Goal: Transaction & Acquisition: Purchase product/service

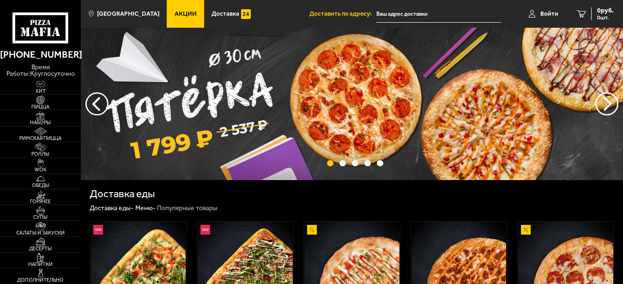
click at [537, 13] on link "Войти" at bounding box center [544, 14] width 48 height 28
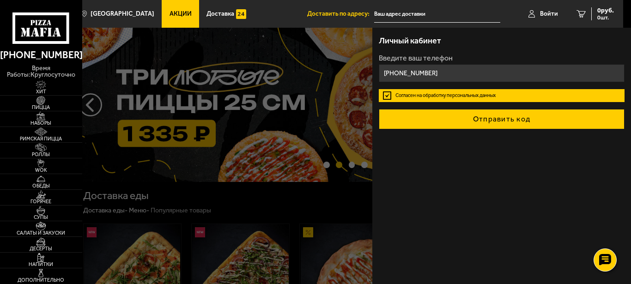
type input "[PHONE_NUMBER]"
click at [494, 117] on button "Отправить код" at bounding box center [502, 119] width 246 height 20
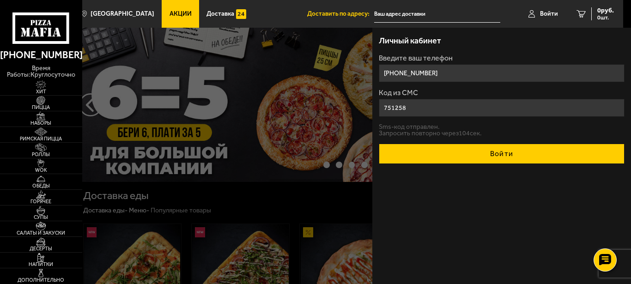
type input "751258"
click at [519, 164] on button "Войти" at bounding box center [502, 154] width 246 height 20
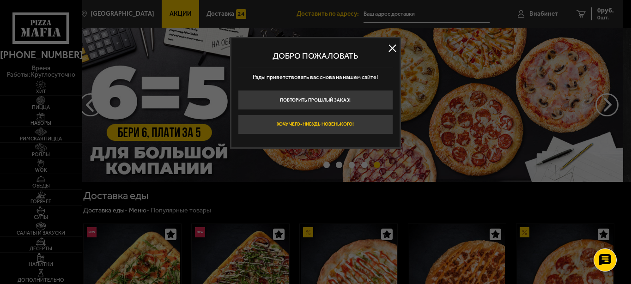
click at [349, 122] on button "Хочу чего-нибудь новенького!" at bounding box center [315, 125] width 155 height 20
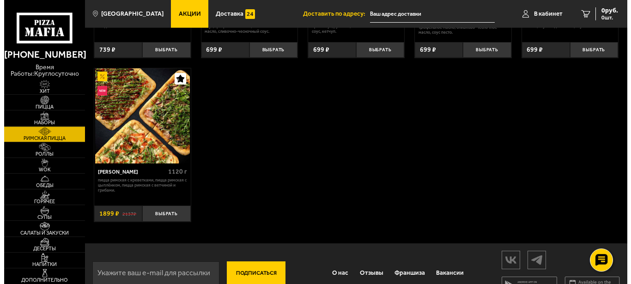
scroll to position [189, 0]
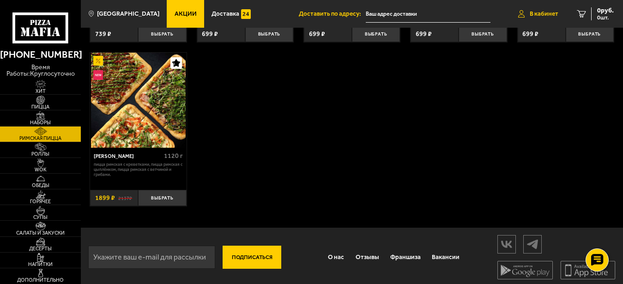
click at [531, 13] on span "В кабинет" at bounding box center [544, 14] width 29 height 6
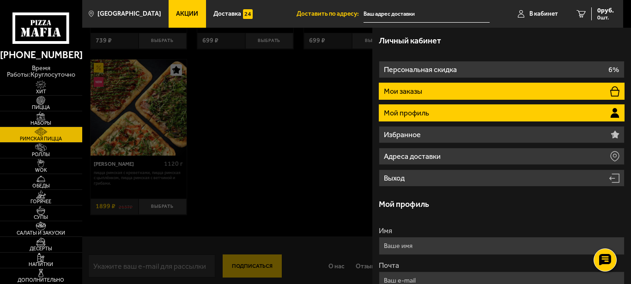
click at [452, 90] on li "Мои заказы" at bounding box center [502, 91] width 246 height 17
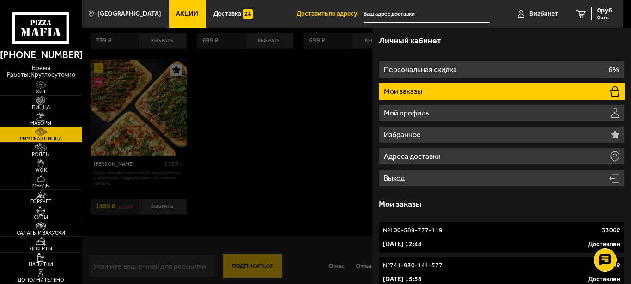
scroll to position [8, 0]
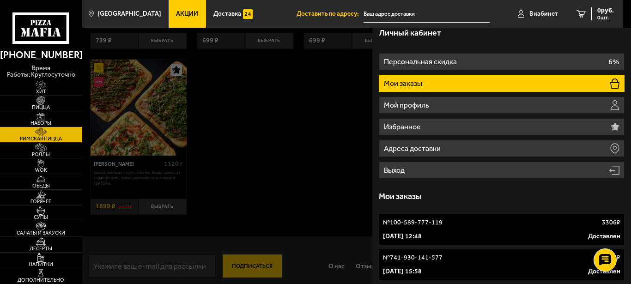
click at [474, 264] on link "№ 741-930-141-577 3375 ₽ [DATE] 15:58 Доставлен" at bounding box center [502, 264] width 246 height 31
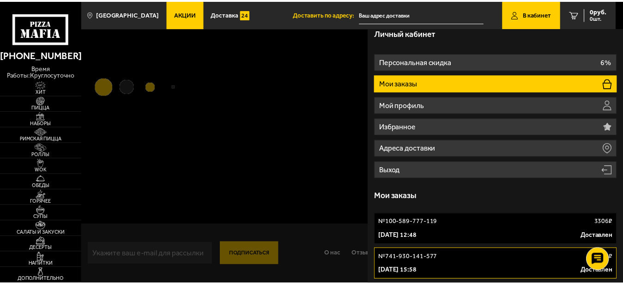
scroll to position [0, 0]
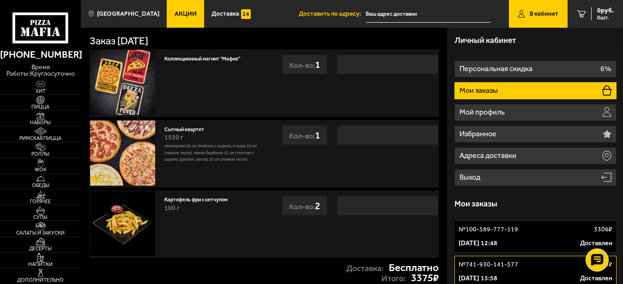
click at [501, 233] on p "№ 100-589-777-119" at bounding box center [489, 229] width 60 height 9
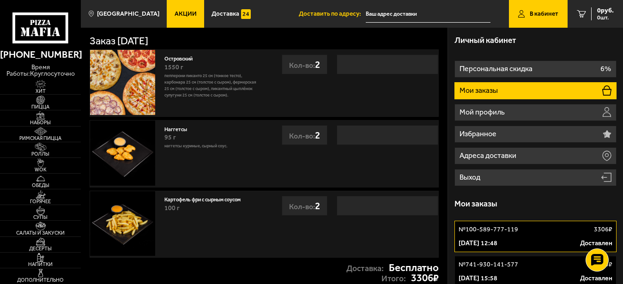
click at [38, 22] on icon at bounding box center [40, 27] width 56 height 31
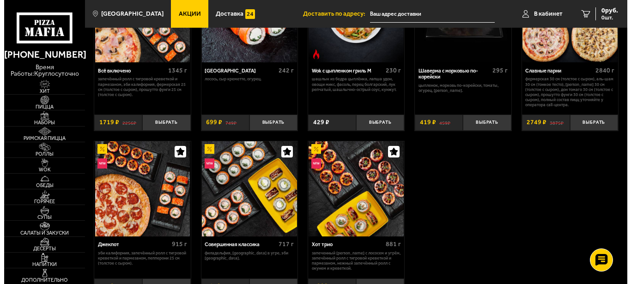
scroll to position [377, 0]
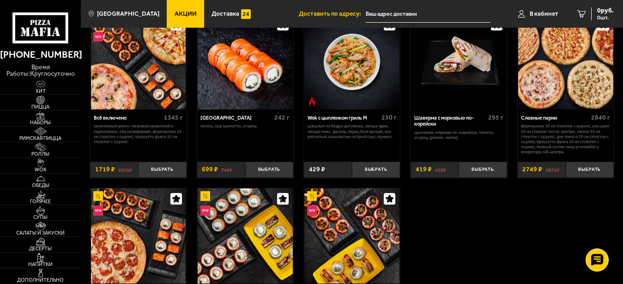
click at [559, 69] on img at bounding box center [566, 61] width 95 height 95
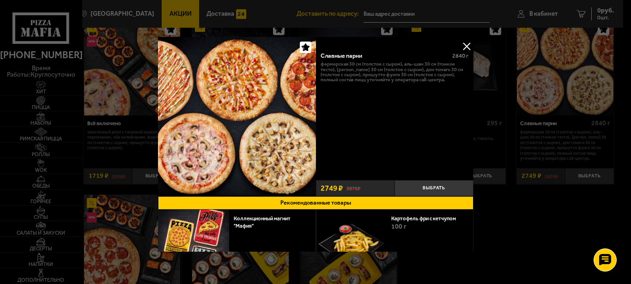
click at [460, 43] on button at bounding box center [467, 46] width 14 height 14
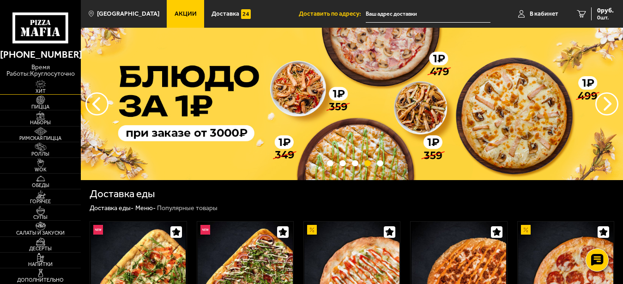
click at [38, 88] on img at bounding box center [40, 84] width 25 height 9
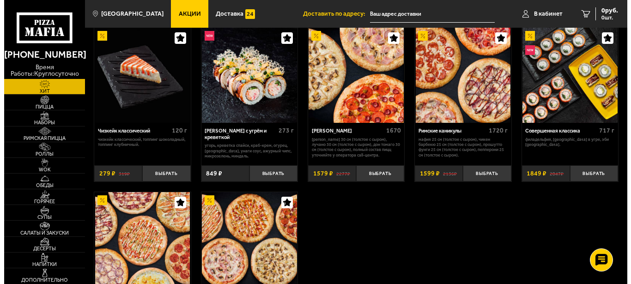
scroll to position [377, 0]
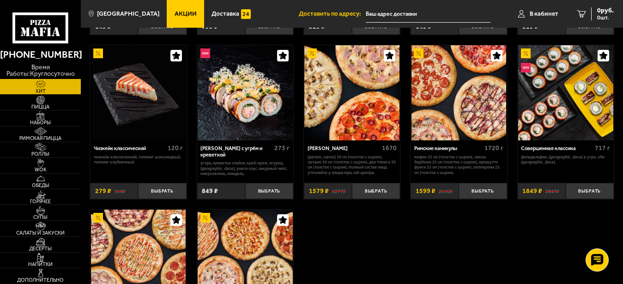
click at [351, 106] on img at bounding box center [352, 92] width 95 height 95
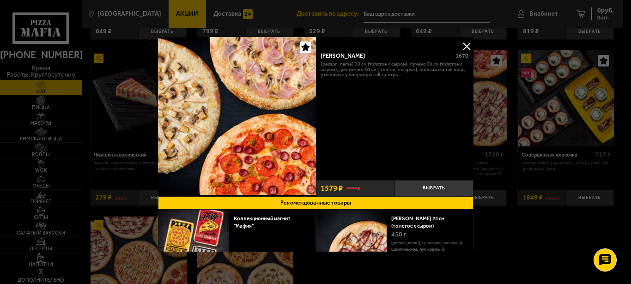
click at [460, 43] on button at bounding box center [467, 46] width 14 height 14
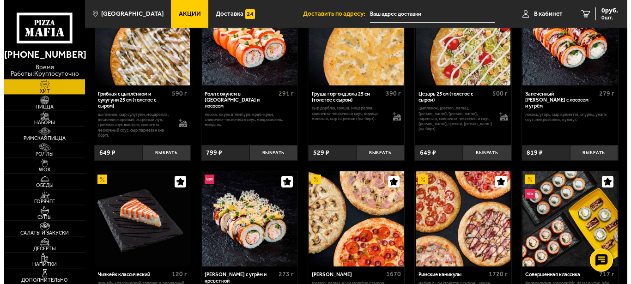
scroll to position [273, 0]
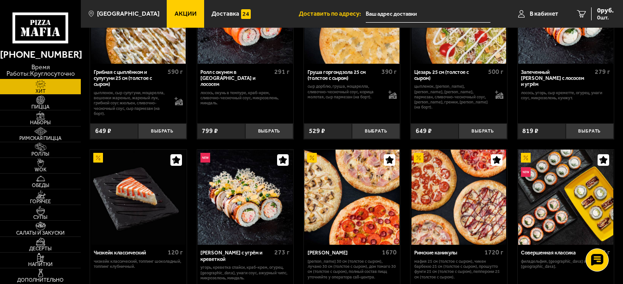
click at [474, 192] on img at bounding box center [459, 197] width 95 height 95
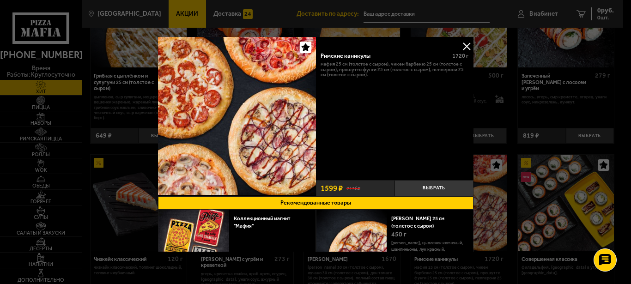
click at [460, 42] on button at bounding box center [467, 46] width 14 height 14
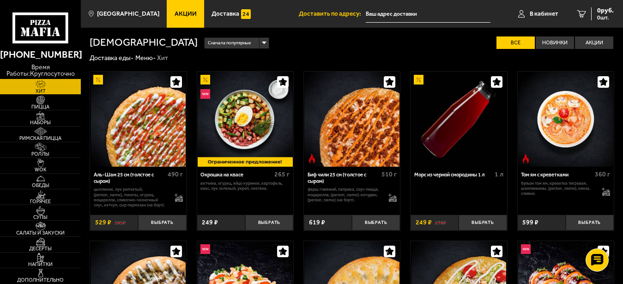
click at [175, 13] on span "Акции" at bounding box center [186, 14] width 22 height 6
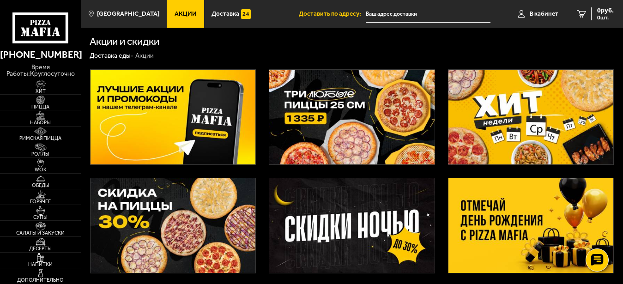
click at [539, 112] on img at bounding box center [531, 117] width 165 height 95
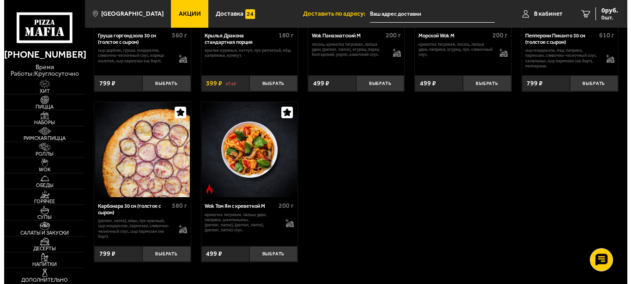
scroll to position [372, 0]
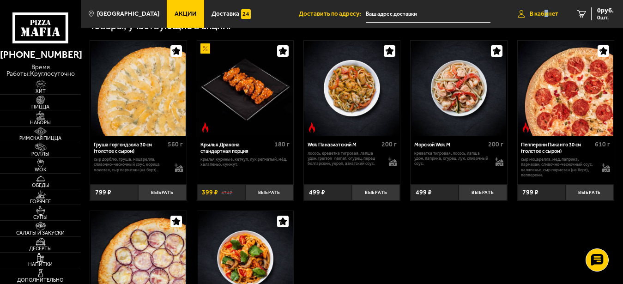
click at [546, 15] on span "В кабинет" at bounding box center [544, 14] width 29 height 6
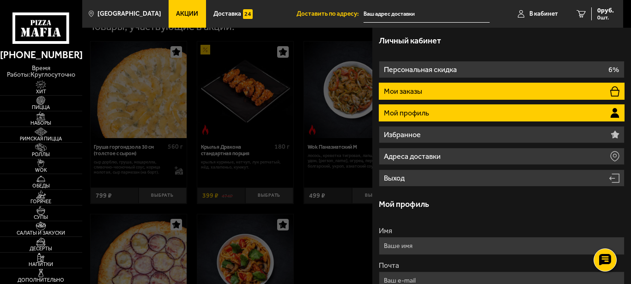
click at [460, 88] on li "Мои заказы" at bounding box center [502, 91] width 246 height 17
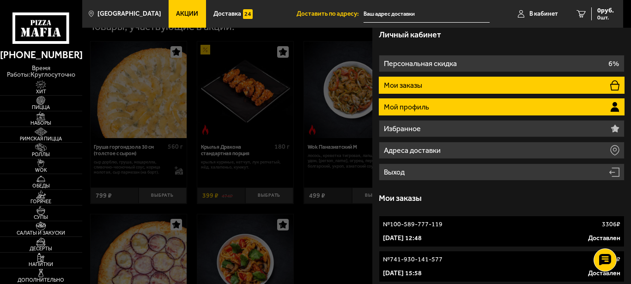
scroll to position [8, 0]
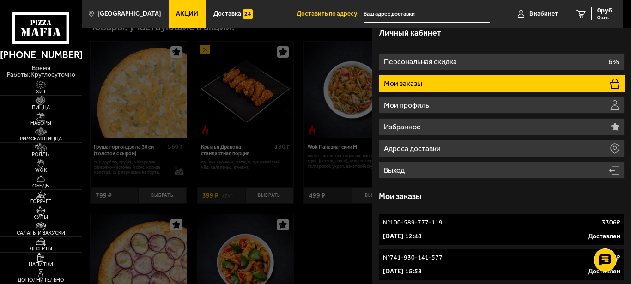
click at [414, 264] on link "№ 741-930-141-577 3375 ₽ [DATE] 15:58 Доставлен" at bounding box center [502, 264] width 246 height 31
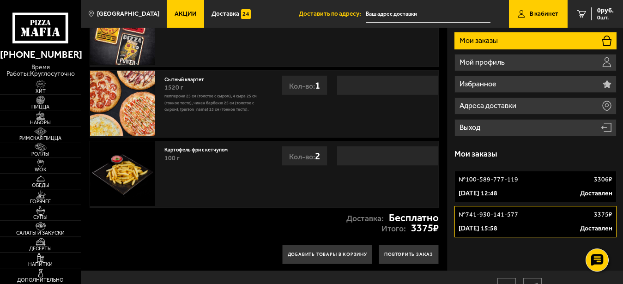
scroll to position [32, 0]
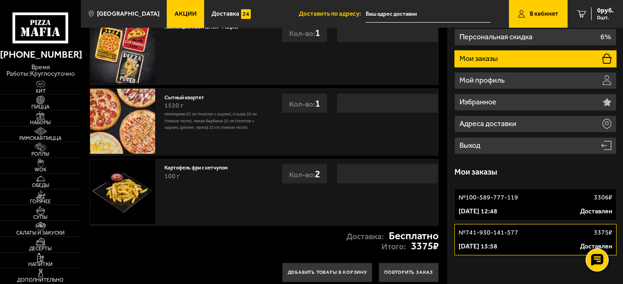
click at [181, 99] on link "Сытный квартет" at bounding box center [188, 97] width 46 height 8
click at [182, 96] on link "Сытный квартет" at bounding box center [188, 97] width 46 height 8
click at [116, 107] on img at bounding box center [122, 121] width 65 height 65
click at [190, 97] on link "Сытный квартет" at bounding box center [188, 97] width 46 height 8
click at [126, 107] on img at bounding box center [122, 121] width 65 height 65
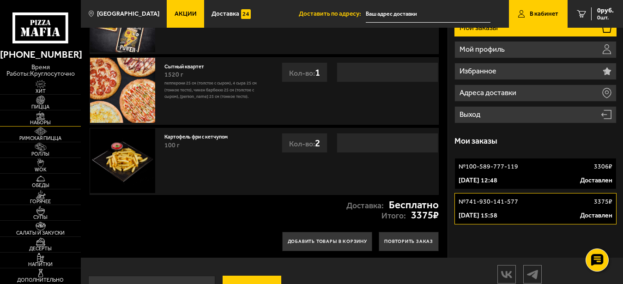
scroll to position [99, 0]
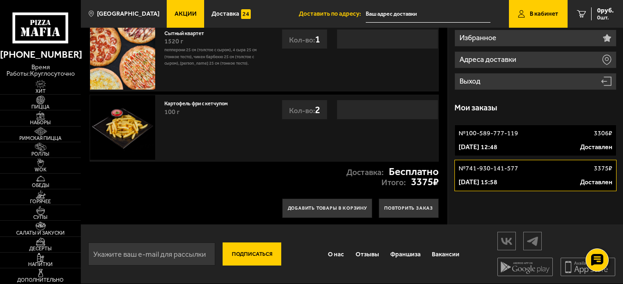
click at [485, 143] on p "[DATE] 12:48" at bounding box center [478, 147] width 39 height 9
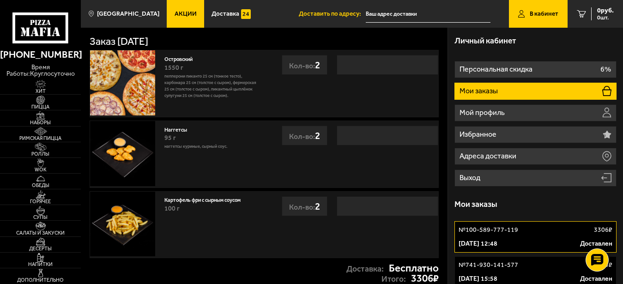
click at [180, 61] on link "Островский" at bounding box center [182, 59] width 35 height 8
click at [39, 29] on icon at bounding box center [40, 27] width 56 height 31
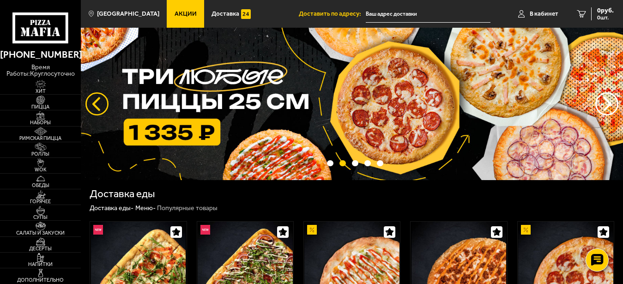
click at [92, 103] on button "следующий" at bounding box center [97, 103] width 23 height 23
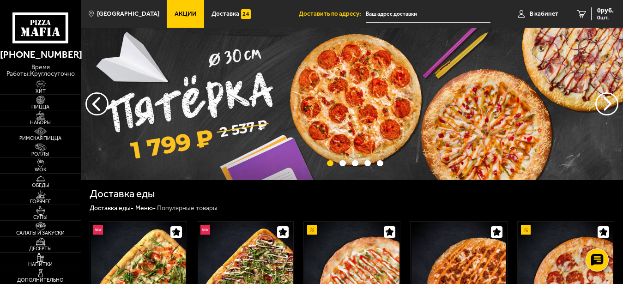
click at [165, 79] on img at bounding box center [352, 104] width 543 height 153
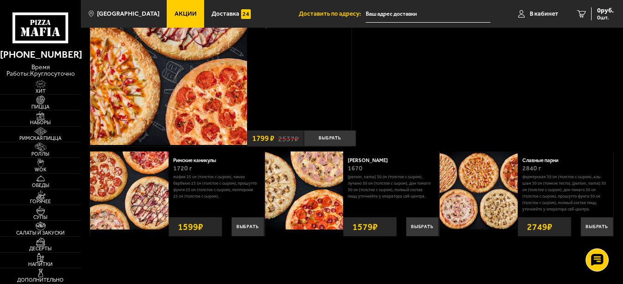
scroll to position [142, 0]
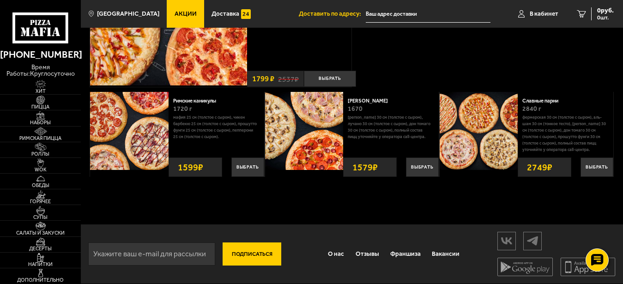
click at [473, 121] on img at bounding box center [479, 131] width 78 height 78
click at [537, 95] on div "Славные парни 2840 г Фермерская 30 см (толстое с сыром), Аль-Шам 30 см (тонкое …" at bounding box center [566, 122] width 96 height 61
click at [539, 98] on link "Славные парни" at bounding box center [544, 101] width 43 height 6
click at [538, 100] on link "Славные парни" at bounding box center [544, 101] width 43 height 6
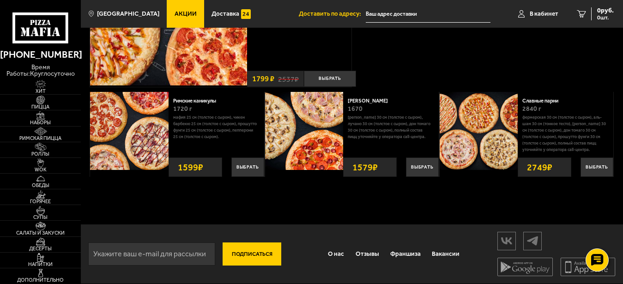
click at [483, 121] on img at bounding box center [479, 131] width 78 height 78
click at [599, 170] on button "Выбрать" at bounding box center [597, 167] width 33 height 19
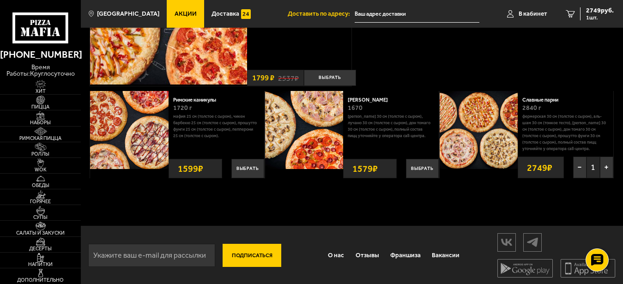
click at [476, 116] on img at bounding box center [479, 130] width 78 height 78
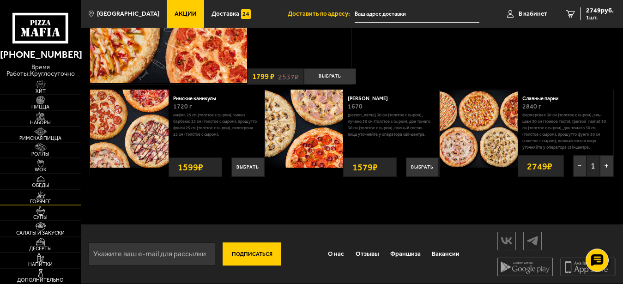
scroll to position [145, 0]
click at [40, 87] on img at bounding box center [40, 84] width 25 height 9
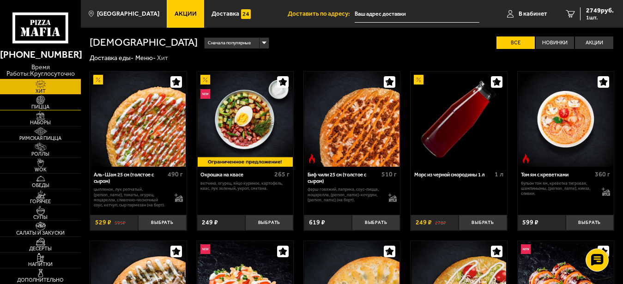
click at [43, 102] on img at bounding box center [40, 100] width 25 height 9
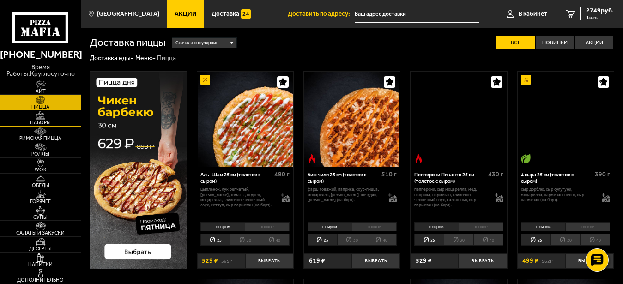
click at [41, 118] on img at bounding box center [40, 115] width 25 height 9
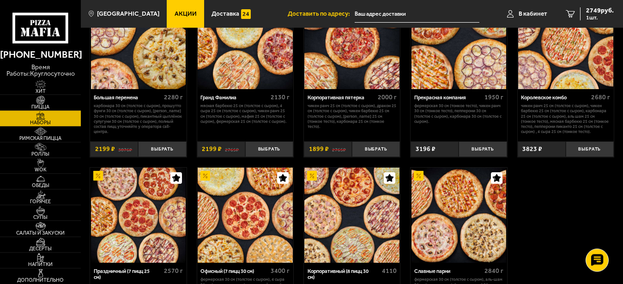
scroll to position [896, 0]
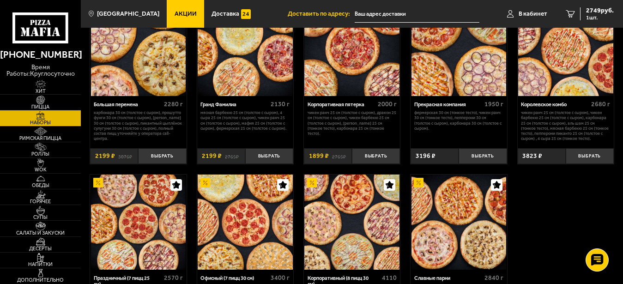
click at [234, 59] on img at bounding box center [245, 48] width 95 height 95
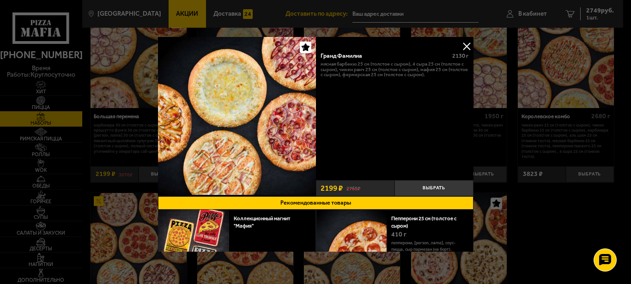
click at [461, 45] on button at bounding box center [467, 46] width 14 height 14
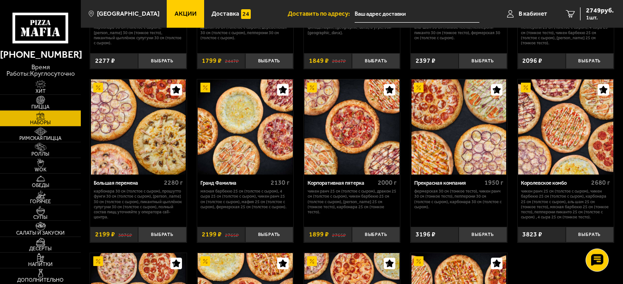
scroll to position [849, 0]
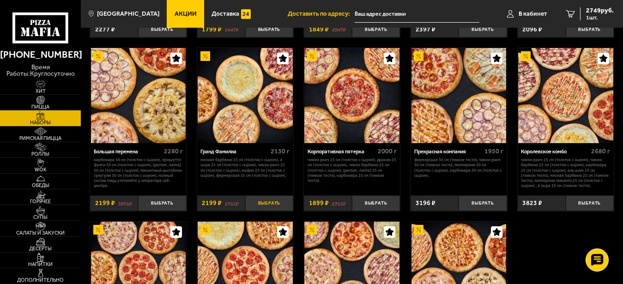
click at [268, 211] on button "Выбрать" at bounding box center [269, 203] width 48 height 16
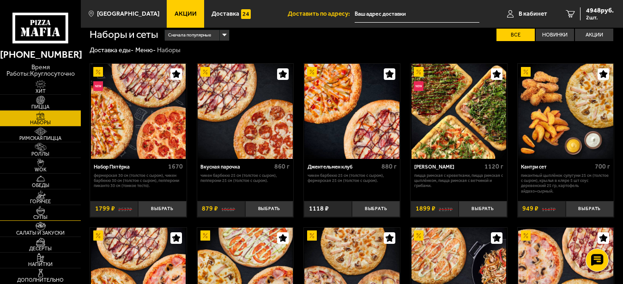
scroll to position [0, 0]
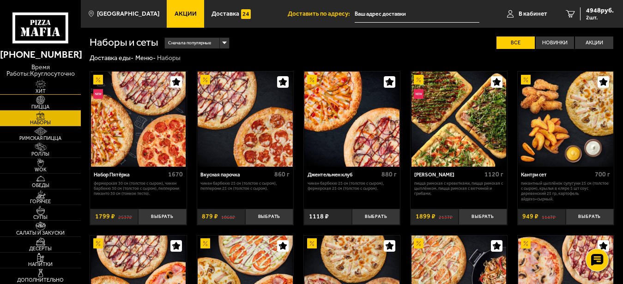
click at [42, 83] on img at bounding box center [40, 84] width 25 height 9
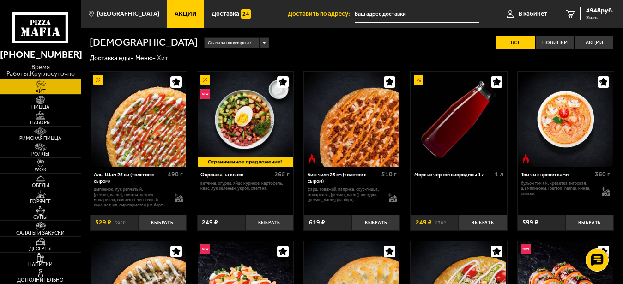
click at [38, 30] on icon at bounding box center [40, 27] width 56 height 31
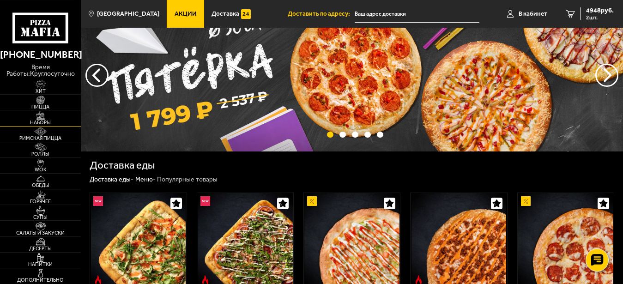
scroll to position [47, 0]
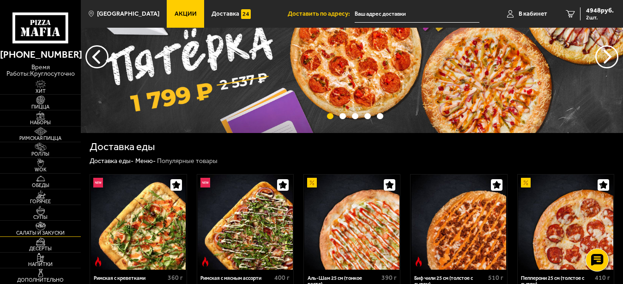
click at [49, 229] on img at bounding box center [40, 226] width 25 height 9
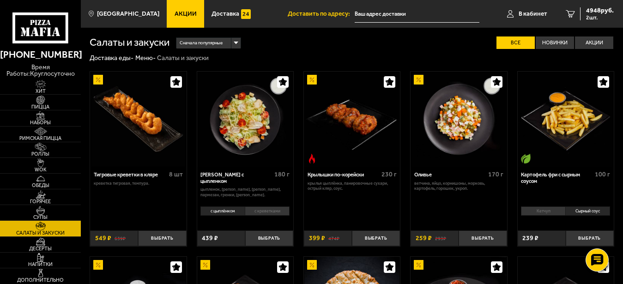
click at [566, 113] on img at bounding box center [566, 119] width 95 height 95
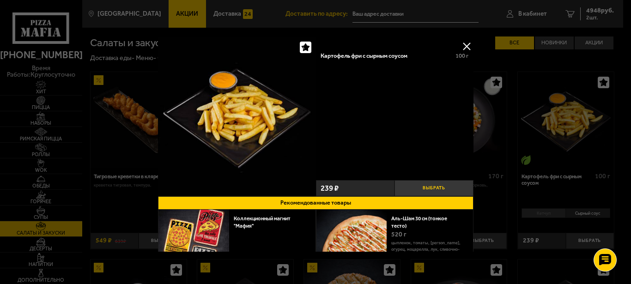
click at [435, 180] on button "Выбрать" at bounding box center [434, 188] width 79 height 16
click at [447, 182] on button "+" at bounding box center [460, 188] width 26 height 16
click at [451, 183] on button "+" at bounding box center [460, 188] width 26 height 16
click at [457, 184] on button "+" at bounding box center [460, 188] width 26 height 16
click at [460, 43] on button at bounding box center [467, 46] width 14 height 14
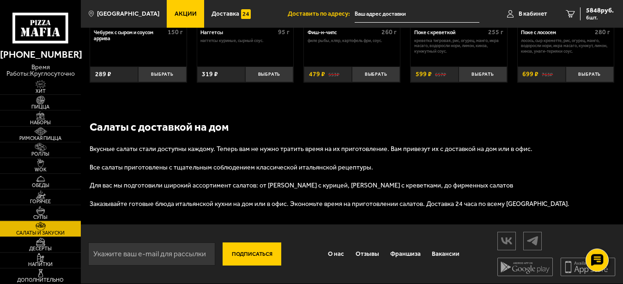
scroll to position [520, 0]
click at [35, 148] on img at bounding box center [40, 147] width 25 height 9
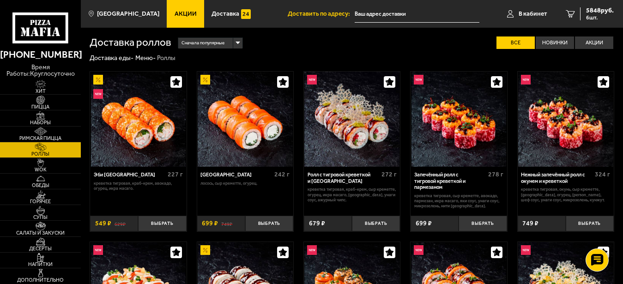
click at [41, 151] on img at bounding box center [40, 147] width 25 height 9
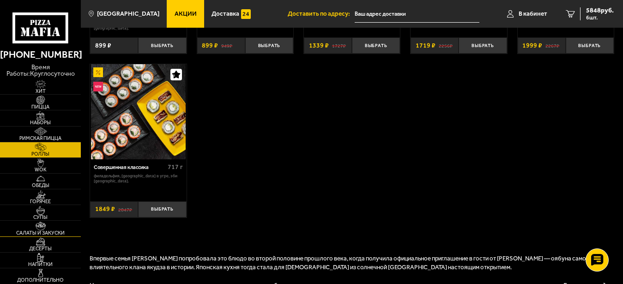
scroll to position [566, 0]
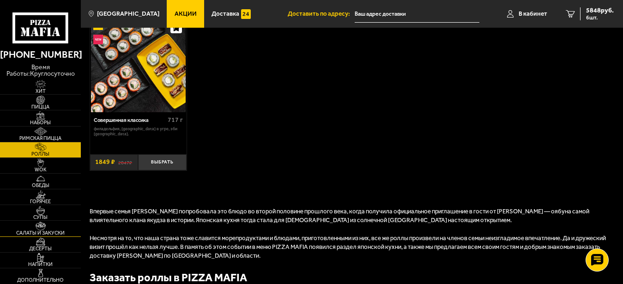
click at [51, 225] on img at bounding box center [40, 226] width 25 height 9
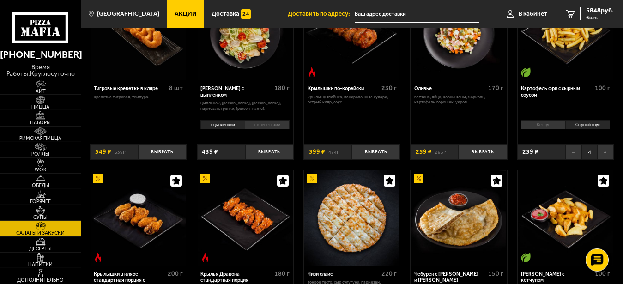
scroll to position [2, 0]
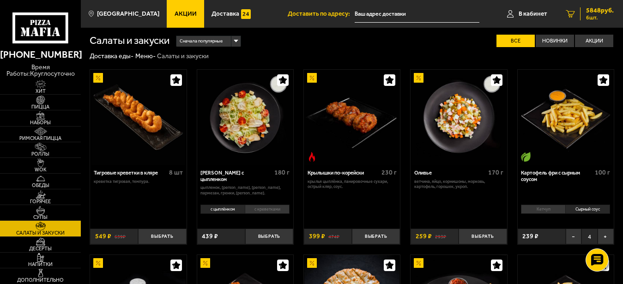
click at [592, 12] on span "5848 руб." at bounding box center [600, 10] width 28 height 6
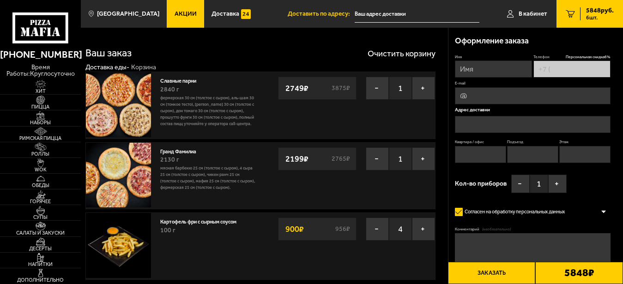
type input "[PHONE_NUMBER]"
click at [368, 87] on button "−" at bounding box center [377, 88] width 23 height 23
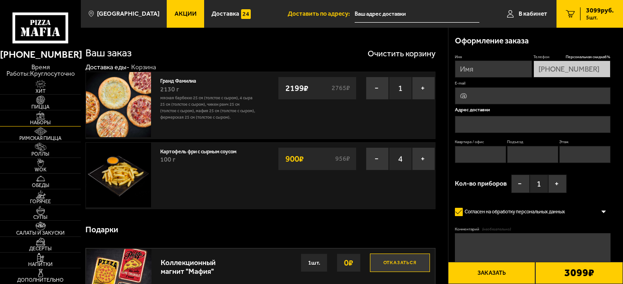
click at [28, 120] on link "Наборы" at bounding box center [40, 117] width 81 height 15
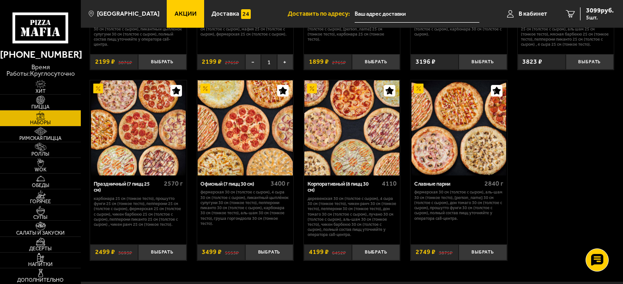
scroll to position [801, 0]
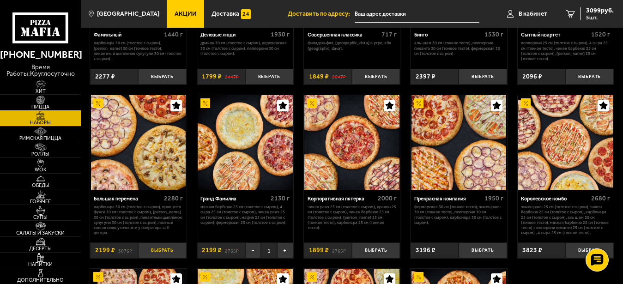
click at [164, 258] on button "Выбрать" at bounding box center [162, 251] width 48 height 16
click at [595, 15] on span "6 шт." at bounding box center [600, 18] width 28 height 6
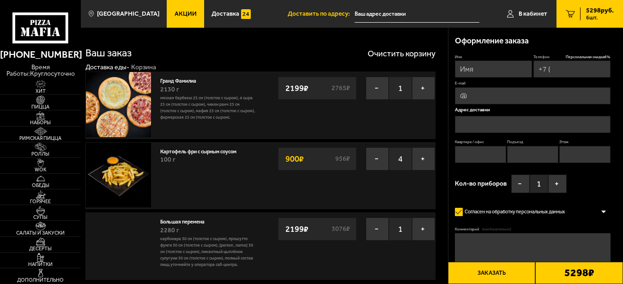
type input "[PHONE_NUMBER]"
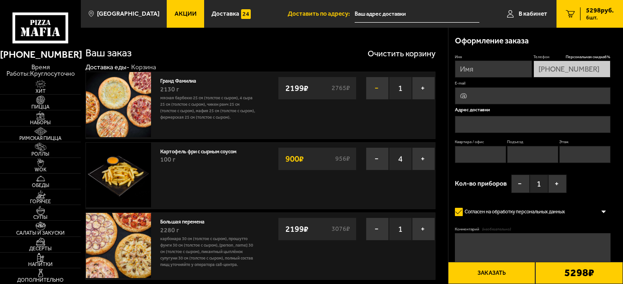
click at [374, 85] on button "−" at bounding box center [377, 88] width 23 height 23
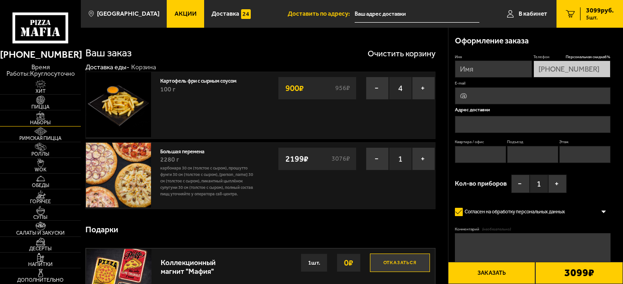
click at [40, 122] on span "Наборы" at bounding box center [40, 122] width 81 height 5
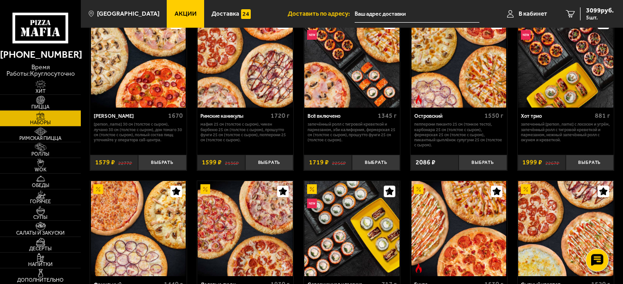
scroll to position [519, 0]
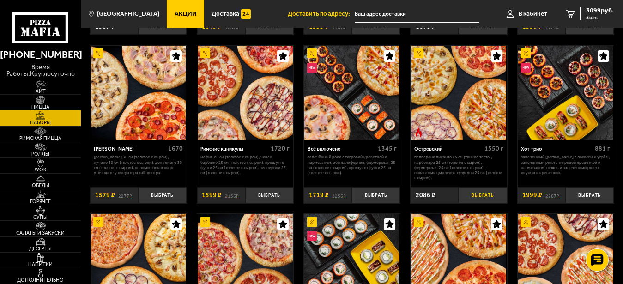
click at [477, 203] on button "Выбрать" at bounding box center [483, 196] width 48 height 16
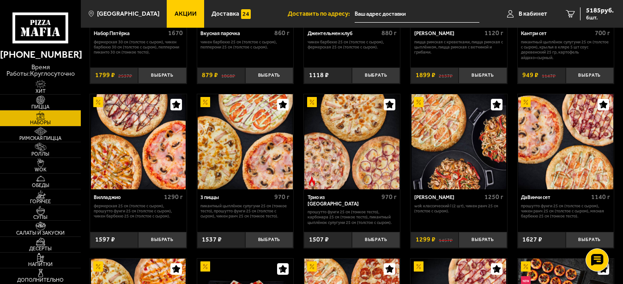
scroll to position [0, 0]
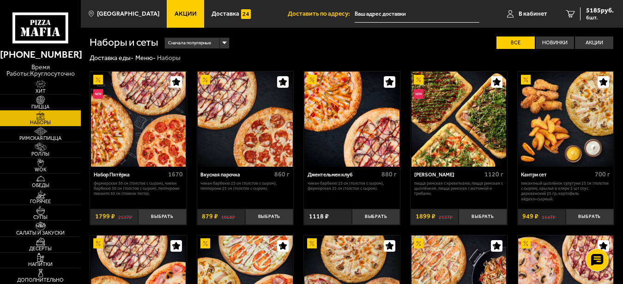
click at [210, 48] on span "Сначала популярные" at bounding box center [189, 43] width 43 height 12
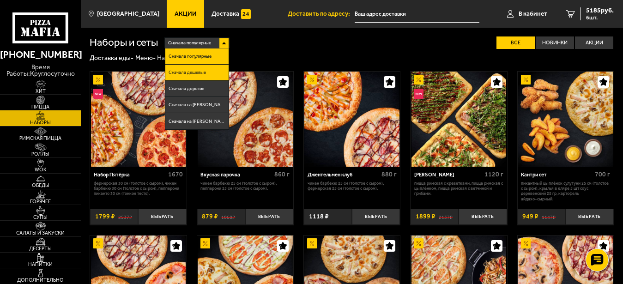
click at [202, 70] on li "Сначала дешевые" at bounding box center [196, 73] width 63 height 16
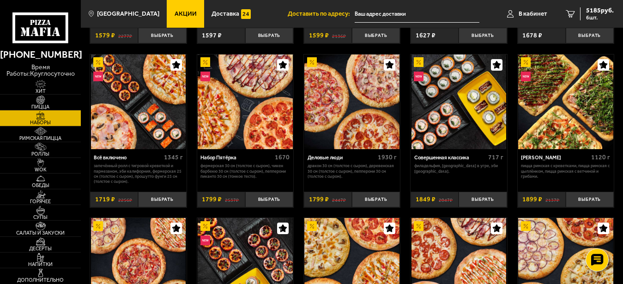
scroll to position [566, 0]
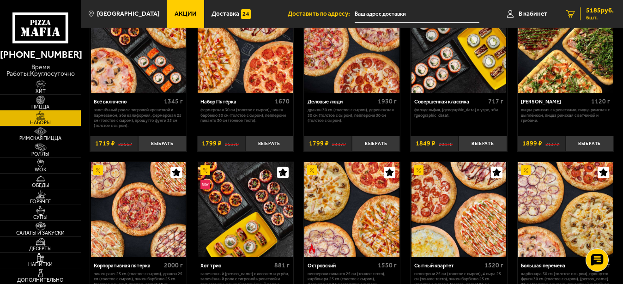
click at [592, 12] on span "5185 руб." at bounding box center [600, 10] width 28 height 6
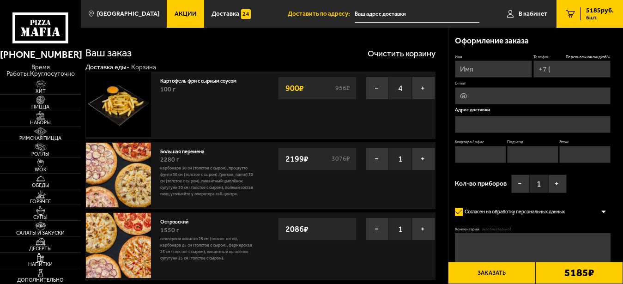
type input "[PHONE_NUMBER]"
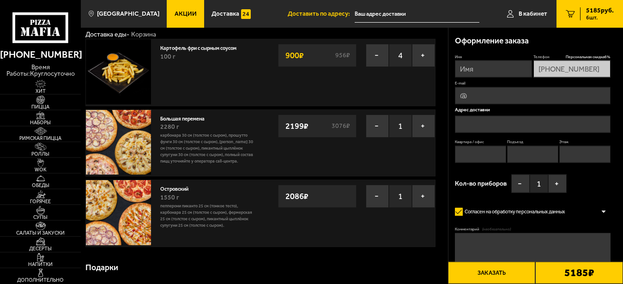
scroll to position [47, 0]
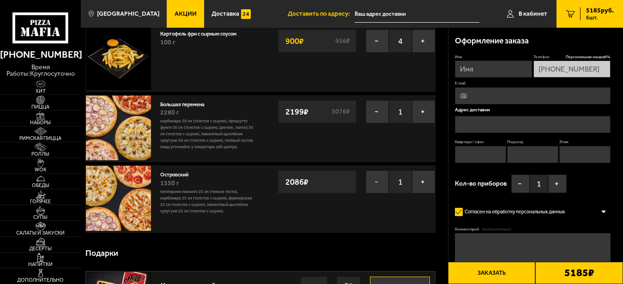
click at [378, 188] on button "−" at bounding box center [377, 182] width 23 height 23
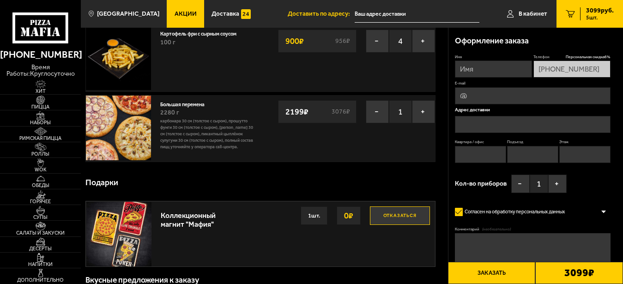
scroll to position [0, 0]
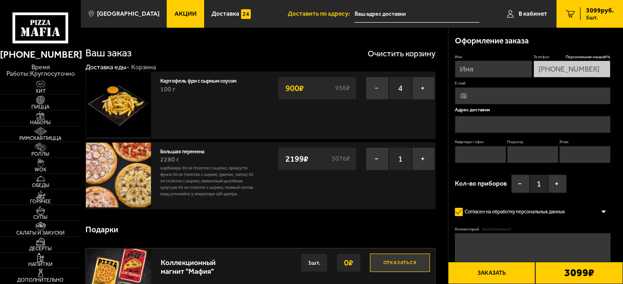
click at [374, 89] on button "−" at bounding box center [377, 88] width 23 height 23
click at [40, 152] on img at bounding box center [40, 147] width 25 height 9
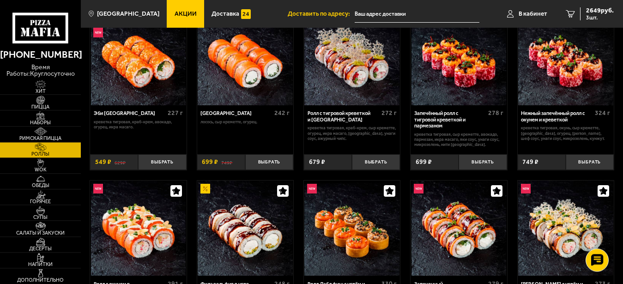
scroll to position [47, 0]
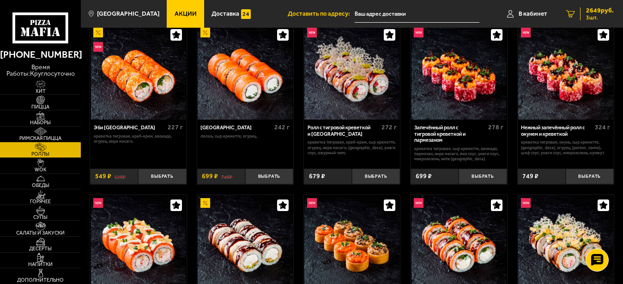
click at [590, 15] on span "3 шт." at bounding box center [600, 18] width 28 height 6
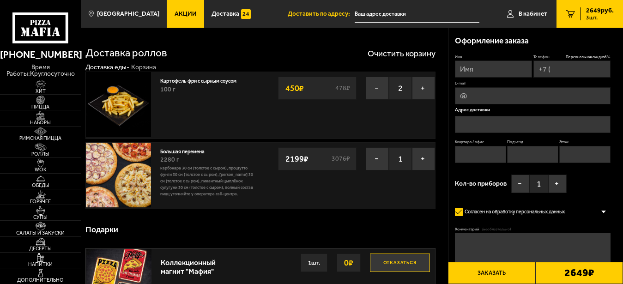
type input "[PHONE_NUMBER]"
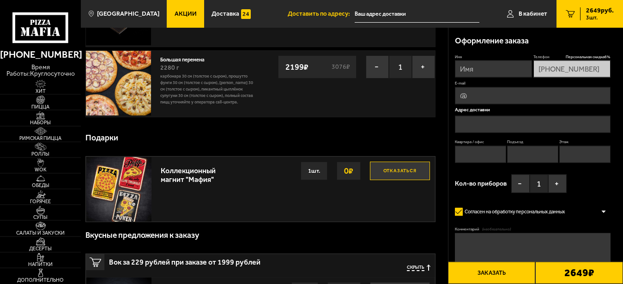
scroll to position [94, 0]
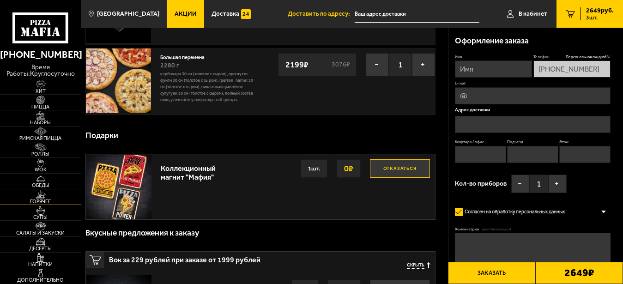
click at [40, 196] on img at bounding box center [40, 194] width 25 height 9
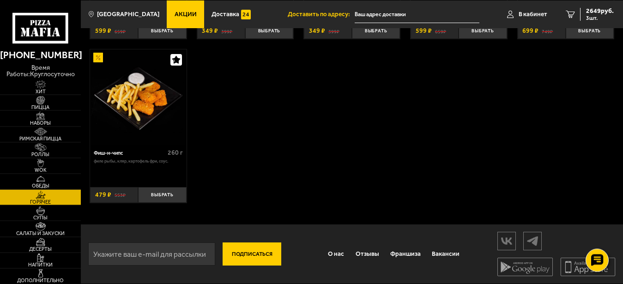
scroll to position [569, 0]
click at [39, 236] on span "Салаты и закуски" at bounding box center [40, 233] width 81 height 5
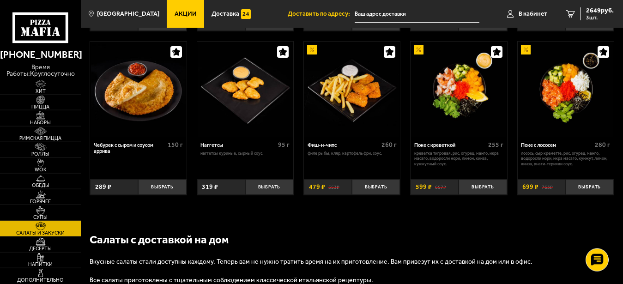
scroll to position [377, 0]
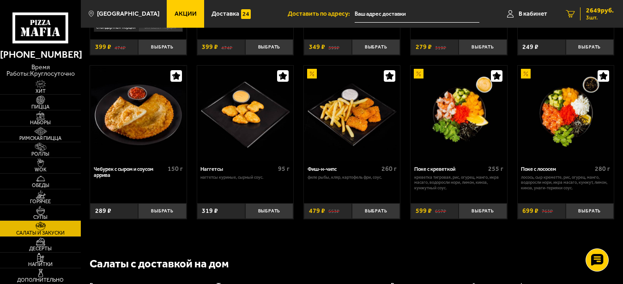
click at [594, 14] on span "2649 руб." at bounding box center [600, 10] width 28 height 6
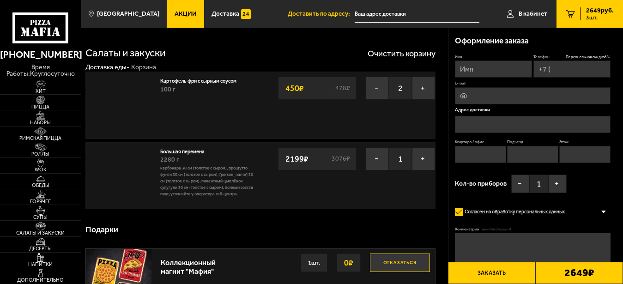
type input "[PHONE_NUMBER]"
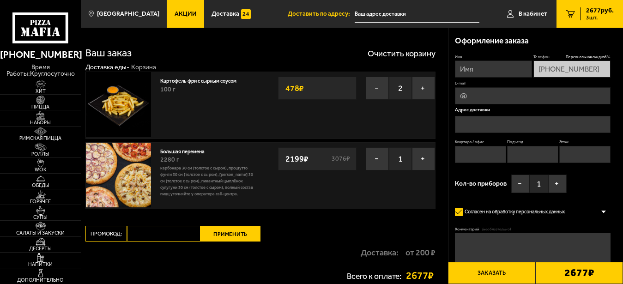
click at [468, 124] on input "text" at bounding box center [533, 124] width 156 height 17
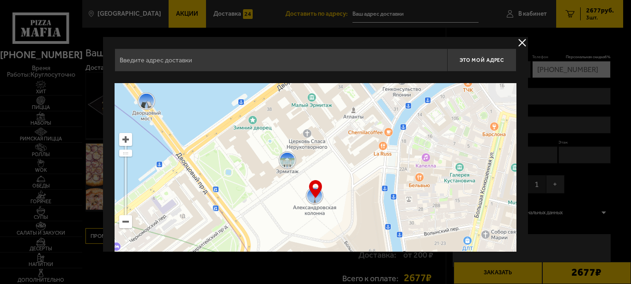
click at [288, 66] on input "text" at bounding box center [281, 60] width 333 height 23
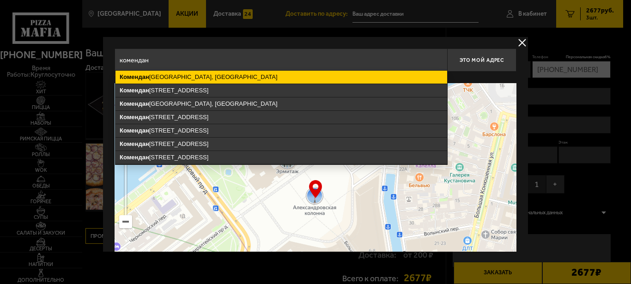
click at [208, 75] on ymaps "Комендан [GEOGRAPHIC_DATA], [GEOGRAPHIC_DATA]" at bounding box center [282, 77] width 332 height 13
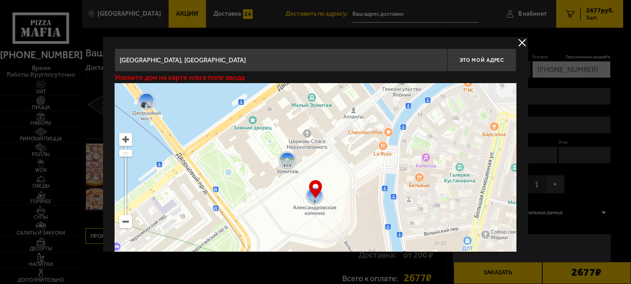
click at [254, 61] on input "[GEOGRAPHIC_DATA], [GEOGRAPHIC_DATA]" at bounding box center [281, 60] width 333 height 23
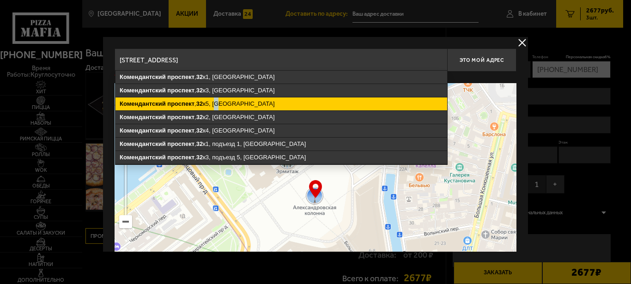
click at [220, 105] on ymaps "[STREET_ADDRESS]" at bounding box center [282, 104] width 332 height 13
type input "[STREET_ADDRESS]"
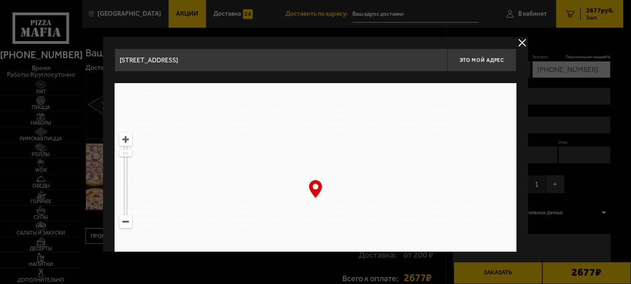
type input "[STREET_ADDRESS]"
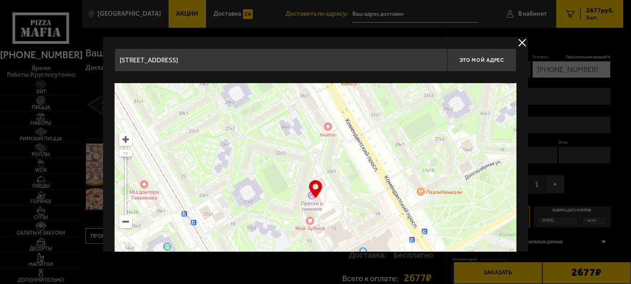
click at [314, 208] on ymaps at bounding box center [316, 198] width 402 height 231
click at [477, 58] on span "Это мой адрес" at bounding box center [482, 60] width 44 height 6
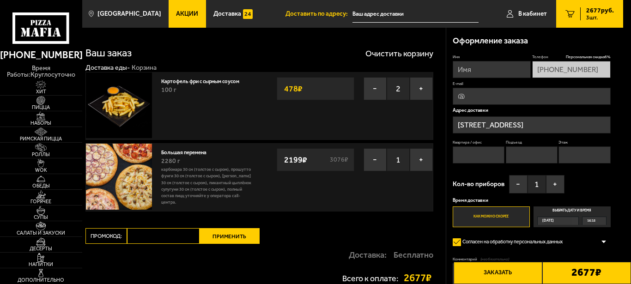
type input "[STREET_ADDRESS]"
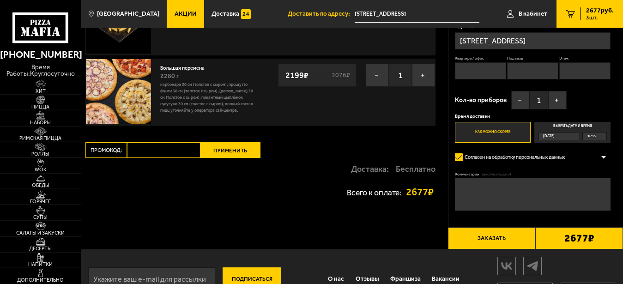
scroll to position [94, 0]
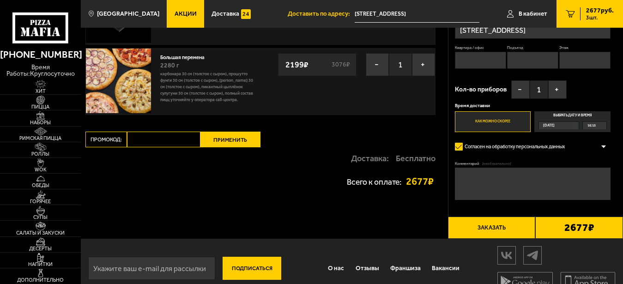
click at [565, 126] on div "[DATE]" at bounding box center [556, 125] width 34 height 7
click at [0, 0] on input "Выбрать дату и время [DATE] 16:15" at bounding box center [0, 0] width 0 height 0
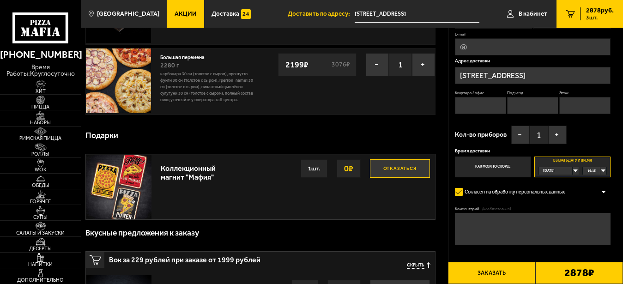
click at [556, 126] on button "+" at bounding box center [558, 134] width 18 height 18
click at [515, 134] on button "−" at bounding box center [521, 134] width 18 height 18
click at [574, 169] on div "[DATE]" at bounding box center [556, 170] width 34 height 7
click at [556, 186] on span "[DATE]" at bounding box center [550, 186] width 12 height 7
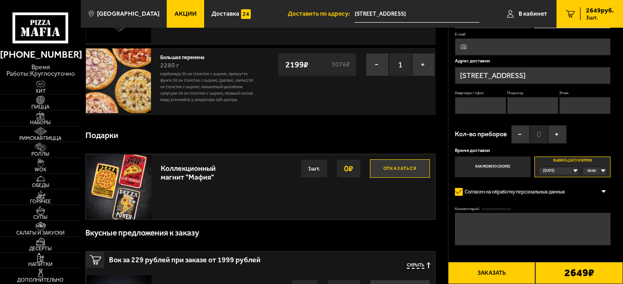
click at [599, 172] on div "00:00" at bounding box center [595, 170] width 24 height 7
click at [592, 205] on span "13:00" at bounding box center [592, 200] width 8 height 7
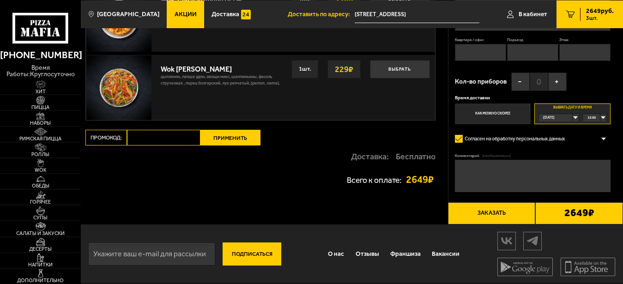
scroll to position [665, 0]
click at [499, 205] on button "Заказать" at bounding box center [492, 213] width 88 height 22
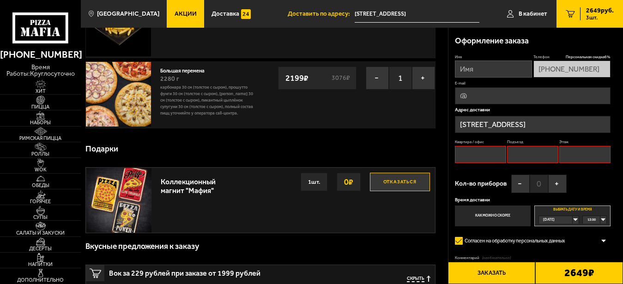
scroll to position [79, 0]
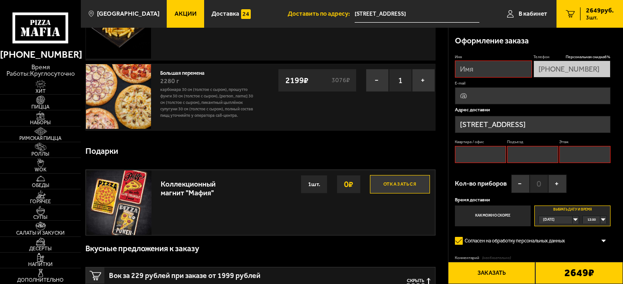
click at [495, 150] on input "Квартира / офис" at bounding box center [480, 154] width 51 height 17
type input "1"
click at [497, 98] on input "E-mail" at bounding box center [533, 95] width 156 height 17
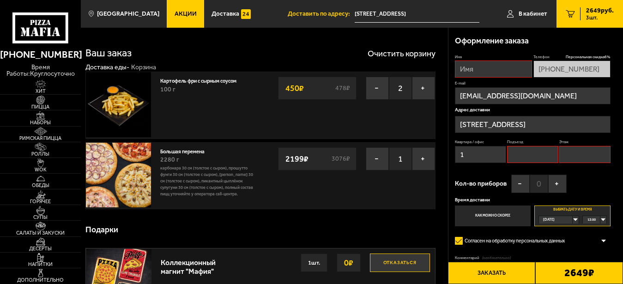
type input "[EMAIL_ADDRESS][DOMAIN_NAME]"
click at [500, 71] on input "Имя" at bounding box center [493, 69] width 77 height 17
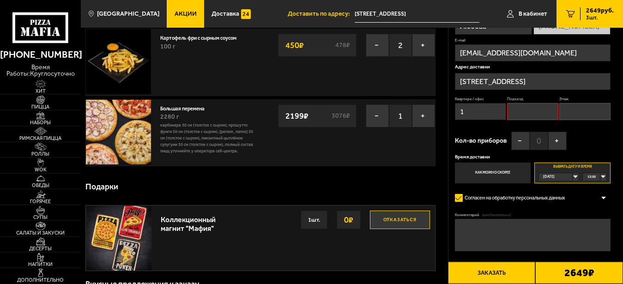
scroll to position [94, 0]
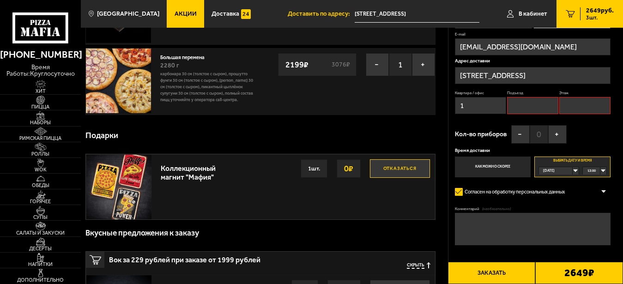
type input "Любовь"
drag, startPoint x: 481, startPoint y: 106, endPoint x: 427, endPoint y: 110, distance: 54.2
click at [455, 110] on input "1" at bounding box center [480, 105] width 51 height 17
click at [491, 174] on label "Как можно скорее" at bounding box center [493, 167] width 76 height 21
click at [0, 0] on input "Как можно скорее" at bounding box center [0, 0] width 0 height 0
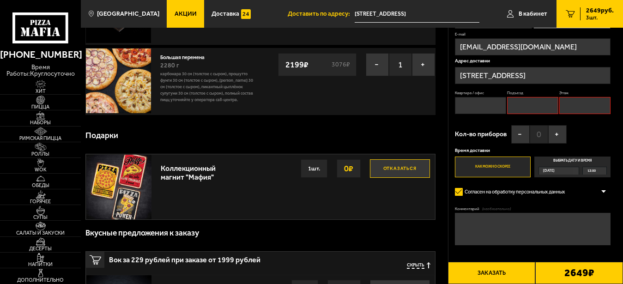
click at [510, 165] on label "Как можно скорее" at bounding box center [493, 167] width 76 height 21
click at [0, 0] on input "Как можно скорее" at bounding box center [0, 0] width 0 height 0
click at [560, 166] on label "Выбрать дату и время [DATE] 13:00" at bounding box center [573, 167] width 76 height 21
click at [0, 0] on input "Выбрать дату и время [DATE] 13:00" at bounding box center [0, 0] width 0 height 0
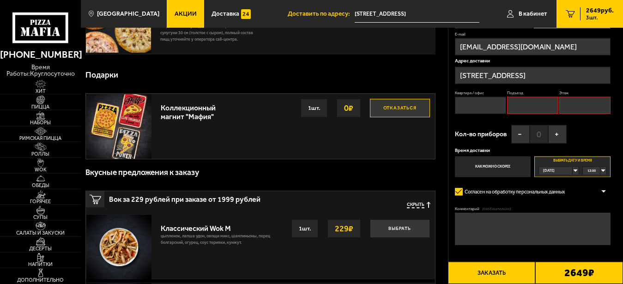
scroll to position [189, 0]
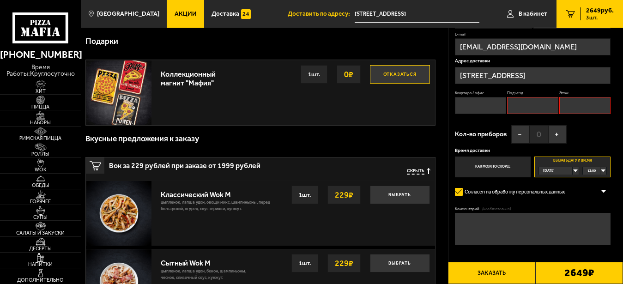
click at [495, 273] on button "Заказать" at bounding box center [492, 273] width 88 height 22
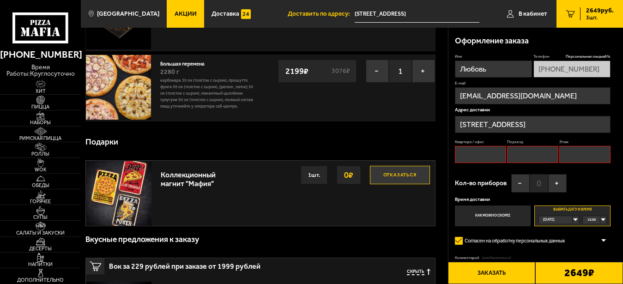
scroll to position [79, 0]
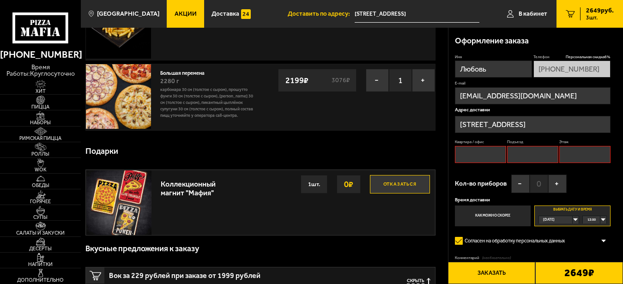
click at [482, 155] on input "Квартира / офис" at bounding box center [480, 154] width 51 height 17
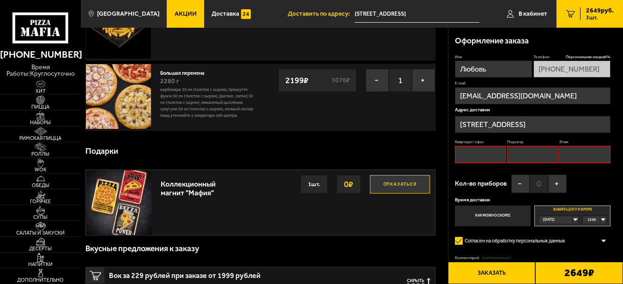
click at [482, 155] on input "Квартира / офис" at bounding box center [480, 154] width 51 height 17
type input "0"
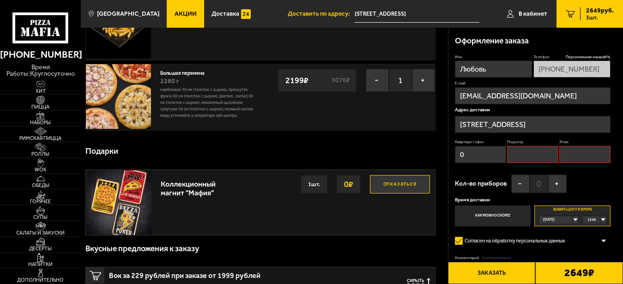
click at [523, 157] on input "Подъезд" at bounding box center [532, 154] width 51 height 17
type input "0"
click at [578, 153] on input "Этаж" at bounding box center [585, 154] width 51 height 17
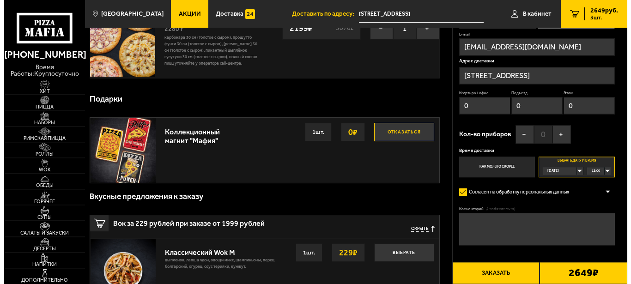
scroll to position [220, 0]
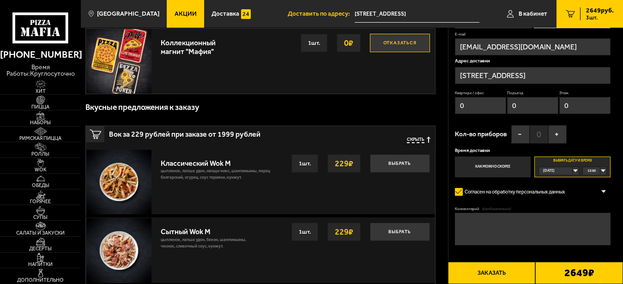
type input "0"
click at [500, 272] on button "Заказать" at bounding box center [492, 273] width 88 height 22
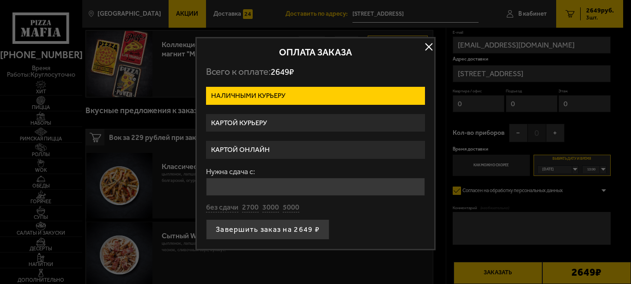
click at [272, 123] on label "Картой курьеру" at bounding box center [315, 123] width 219 height 18
click at [0, 0] on input "Картой курьеру" at bounding box center [0, 0] width 0 height 0
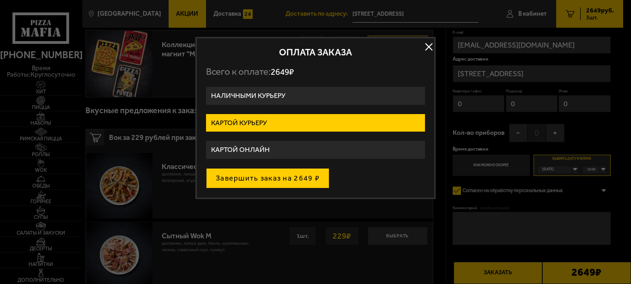
click at [271, 176] on button "Завершить заказ на 2649 ₽" at bounding box center [267, 178] width 123 height 20
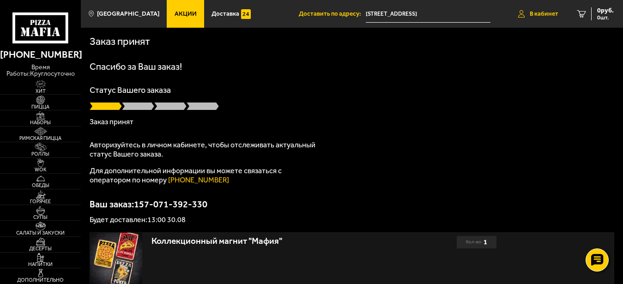
click at [545, 12] on span "В кабинет" at bounding box center [544, 14] width 29 height 6
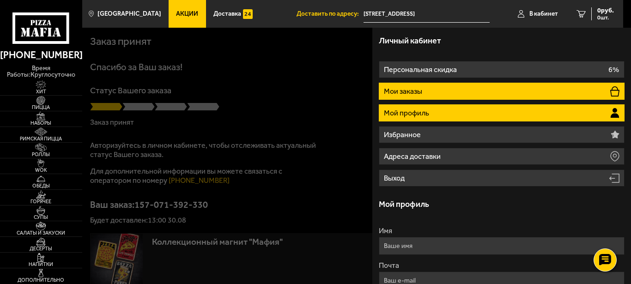
click at [458, 86] on li "Мои заказы" at bounding box center [502, 91] width 246 height 17
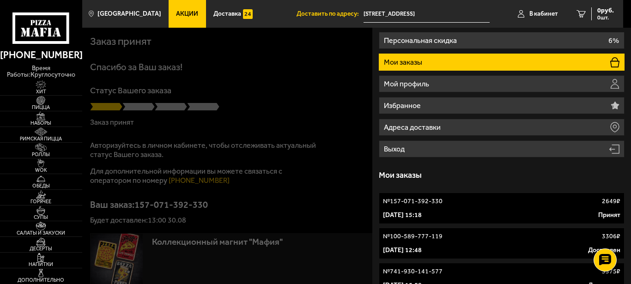
scroll to position [43, 0]
